Goal: Ask a question

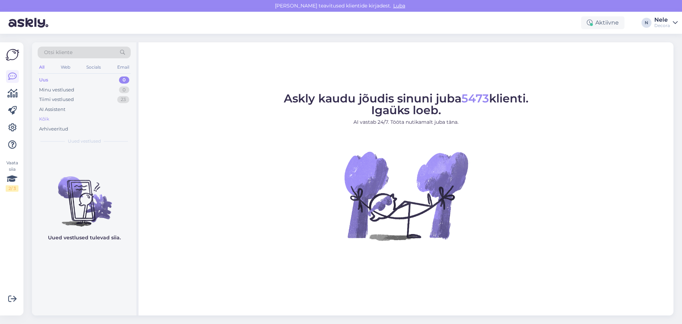
click at [42, 119] on div "Kõik" at bounding box center [44, 118] width 10 height 7
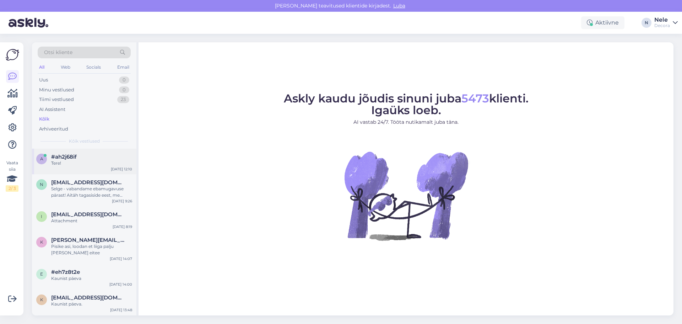
click at [60, 160] on span "#ah2j68if" at bounding box center [64, 157] width 26 height 6
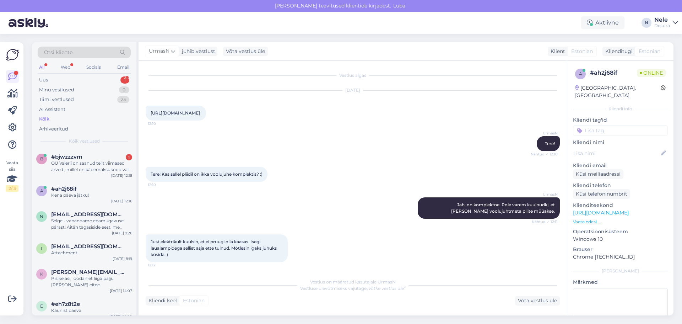
scroll to position [162, 0]
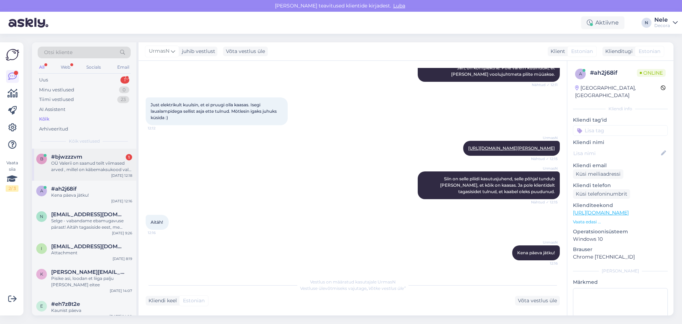
click at [81, 162] on div "OÜ Valerii on saanud teilt viimased arved , millel on käbemaksukood vale. Ootam…" at bounding box center [91, 166] width 81 height 13
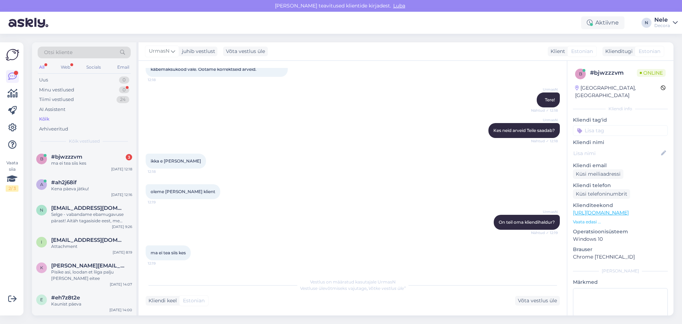
scroll to position [0, 0]
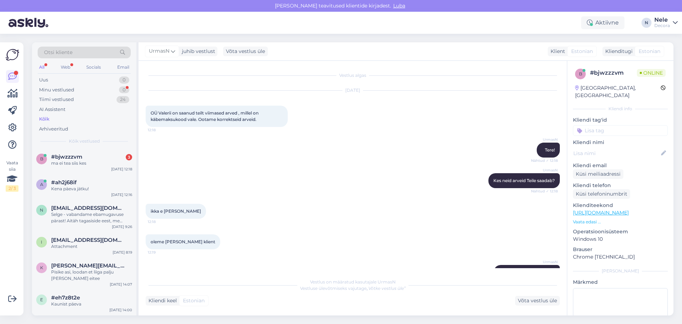
click at [200, 258] on div "UrmasN On teil oma kliendihaldur? Nähtud ✓ 12:19" at bounding box center [353, 272] width 414 height 31
drag, startPoint x: 151, startPoint y: 112, endPoint x: 273, endPoint y: 119, distance: 122.1
click at [273, 119] on div "OÜ Valerii on saanud teilt viimased arved , millel on käbemaksukood vale. Ootam…" at bounding box center [217, 116] width 142 height 21
copy span "OÜ Valerii on saanud teilt viimased arved , millel on käbemaksukood vale. Ootam…"
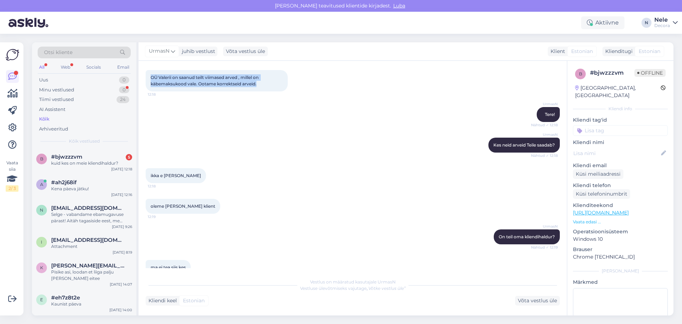
scroll to position [35, 0]
click at [71, 161] on div "kuid kes on meie kliendihaldur?" at bounding box center [91, 163] width 81 height 6
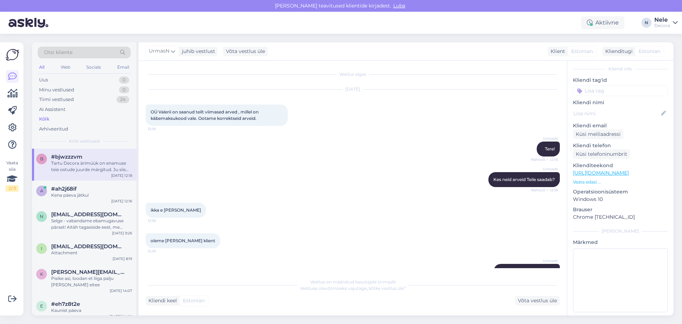
scroll to position [0, 0]
click at [172, 112] on span "OÜ Valerii on saanud teilt viimased arved , millel on käbemaksukood vale. Ootam…" at bounding box center [205, 116] width 109 height 12
click at [385, 162] on div "UrmasN Tere! Nähtud ✓ 12:18" at bounding box center [353, 150] width 414 height 31
click at [64, 165] on div "Tartu Decora ärimüük on enamuse teie ostude juurde märgitud. Ju siis polegi per…" at bounding box center [91, 166] width 81 height 13
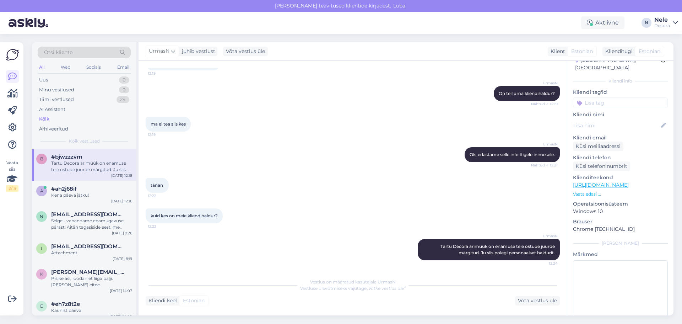
scroll to position [40, 0]
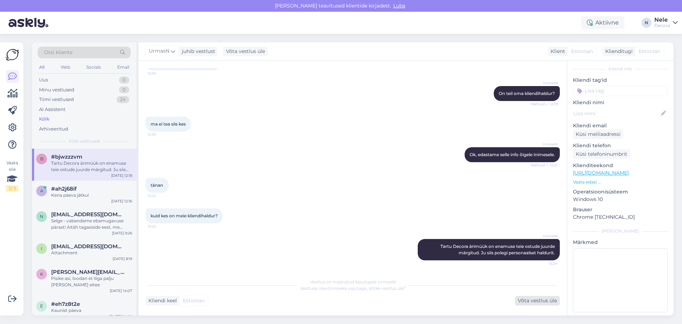
click at [528, 302] on div "Võta vestlus üle" at bounding box center [537, 301] width 45 height 10
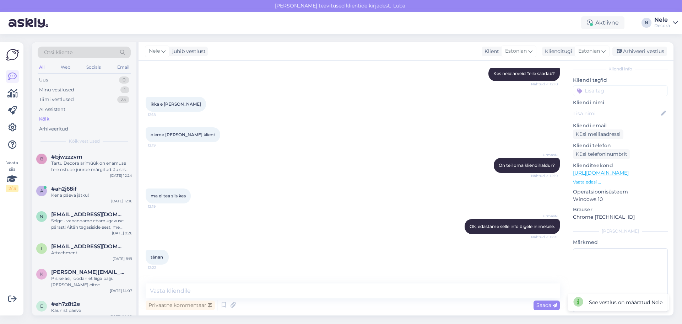
scroll to position [63, 0]
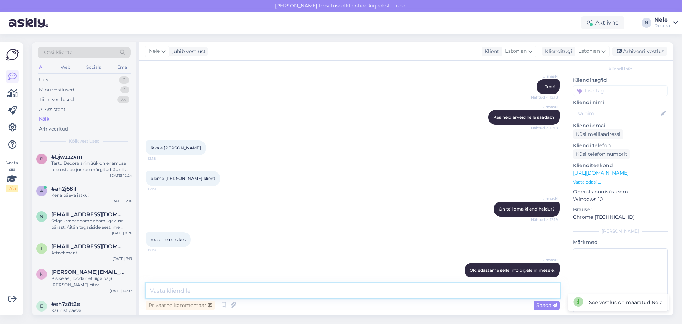
click at [158, 293] on textarea at bounding box center [353, 290] width 414 height 15
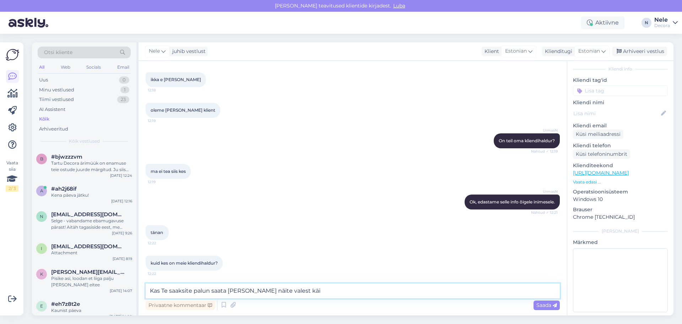
scroll to position [170, 0]
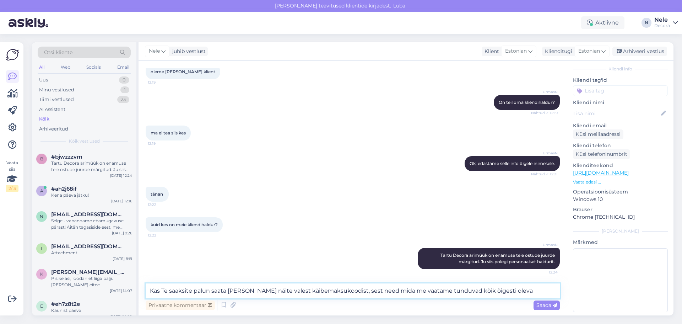
type textarea "Kas Te saaksite palun saata [PERSON_NAME] näite valest käibemaksukoodist, sest …"
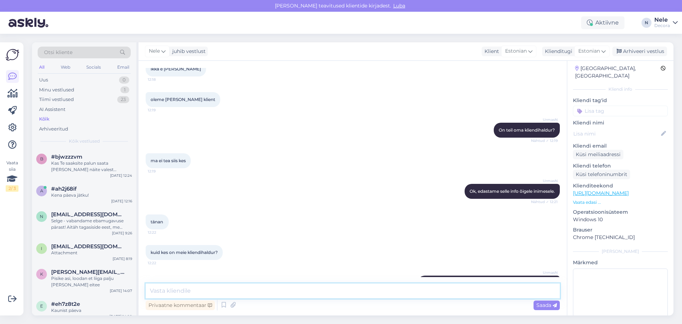
scroll to position [0, 0]
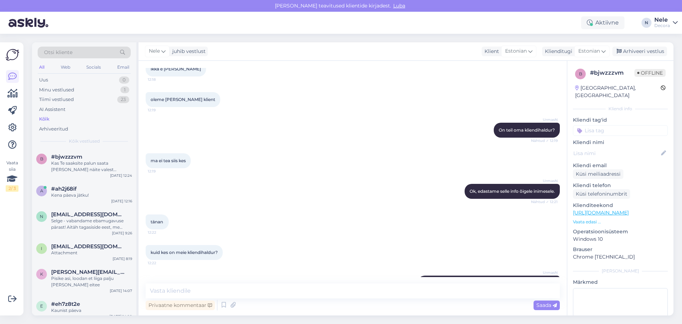
click at [596, 209] on link "[URL][DOMAIN_NAME]" at bounding box center [601, 212] width 56 height 6
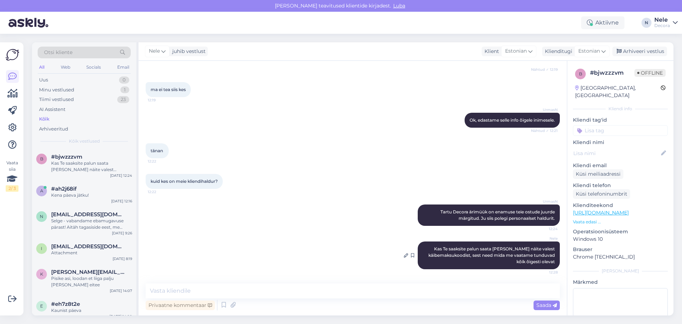
scroll to position [107, 0]
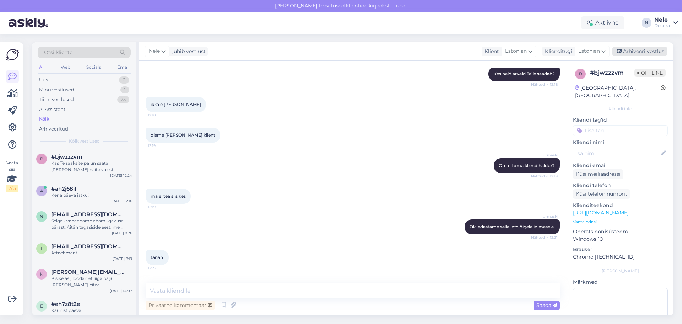
click at [654, 49] on div "Arhiveeri vestlus" at bounding box center [640, 52] width 55 height 10
